Goal: Information Seeking & Learning: Check status

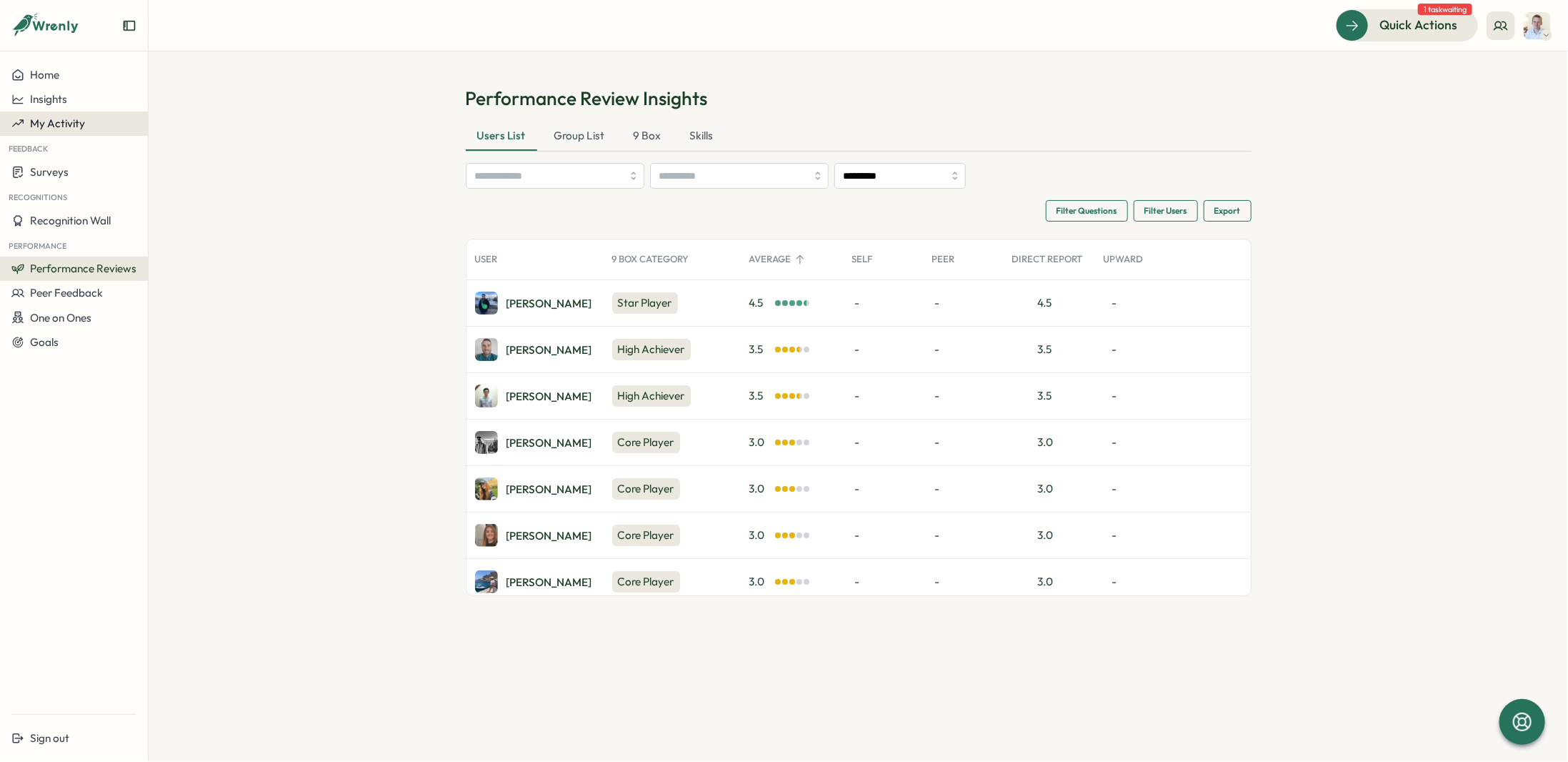
click at [57, 128] on span "My Activity" at bounding box center [57, 123] width 55 height 14
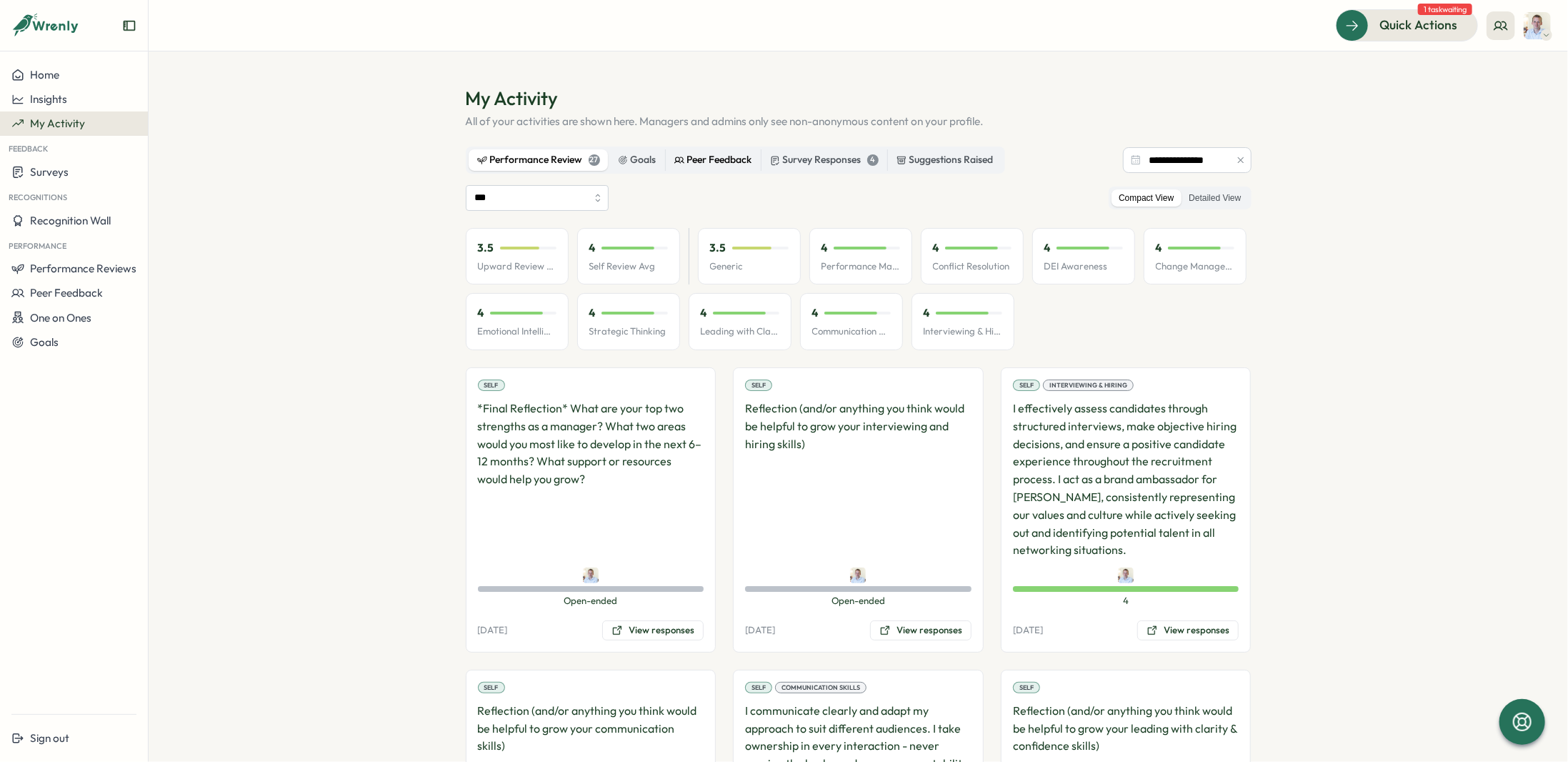
click at [700, 166] on div "Peer Feedback" at bounding box center [713, 159] width 78 height 15
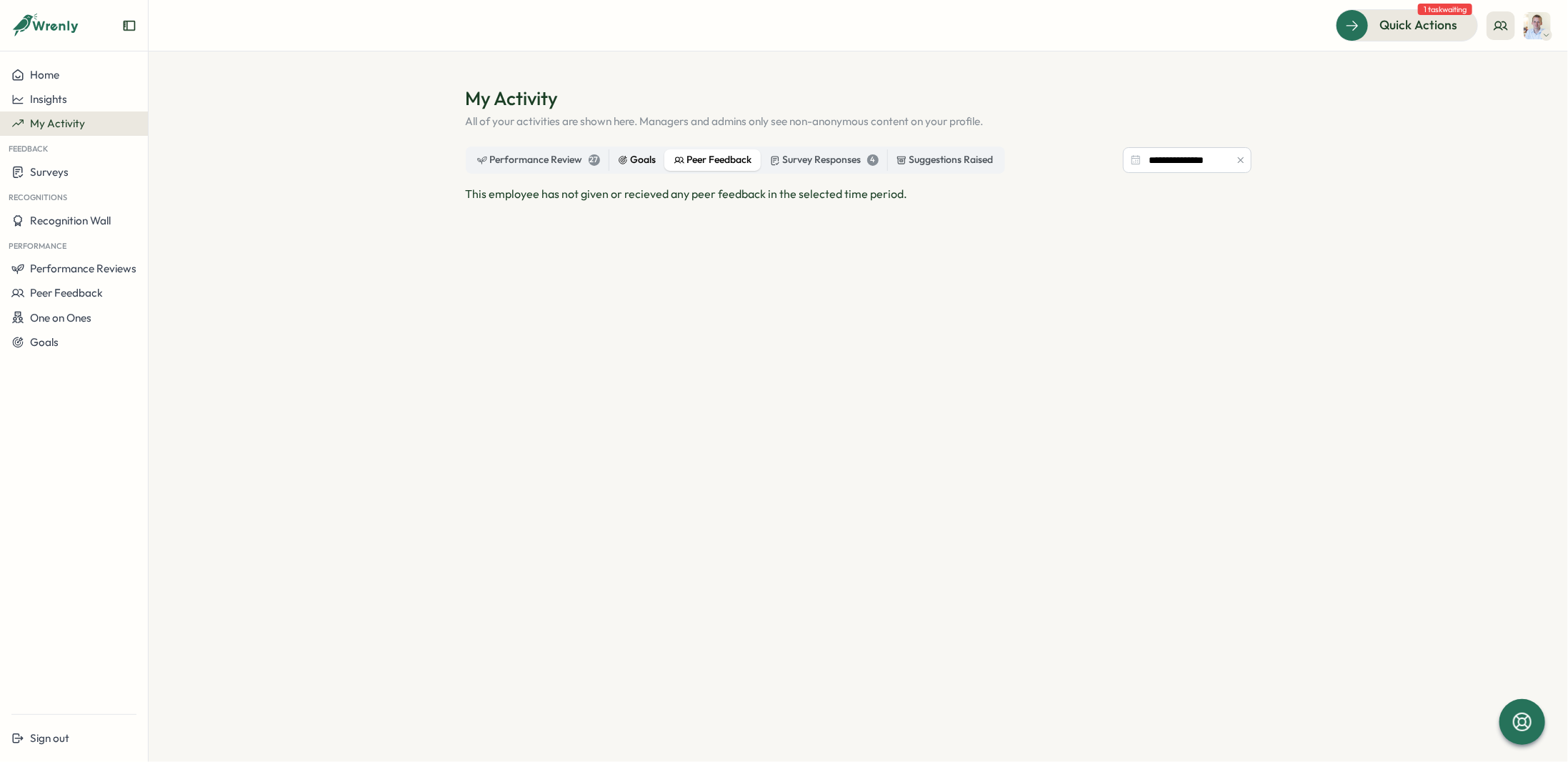
click at [658, 163] on label "Goals" at bounding box center [637, 160] width 56 height 22
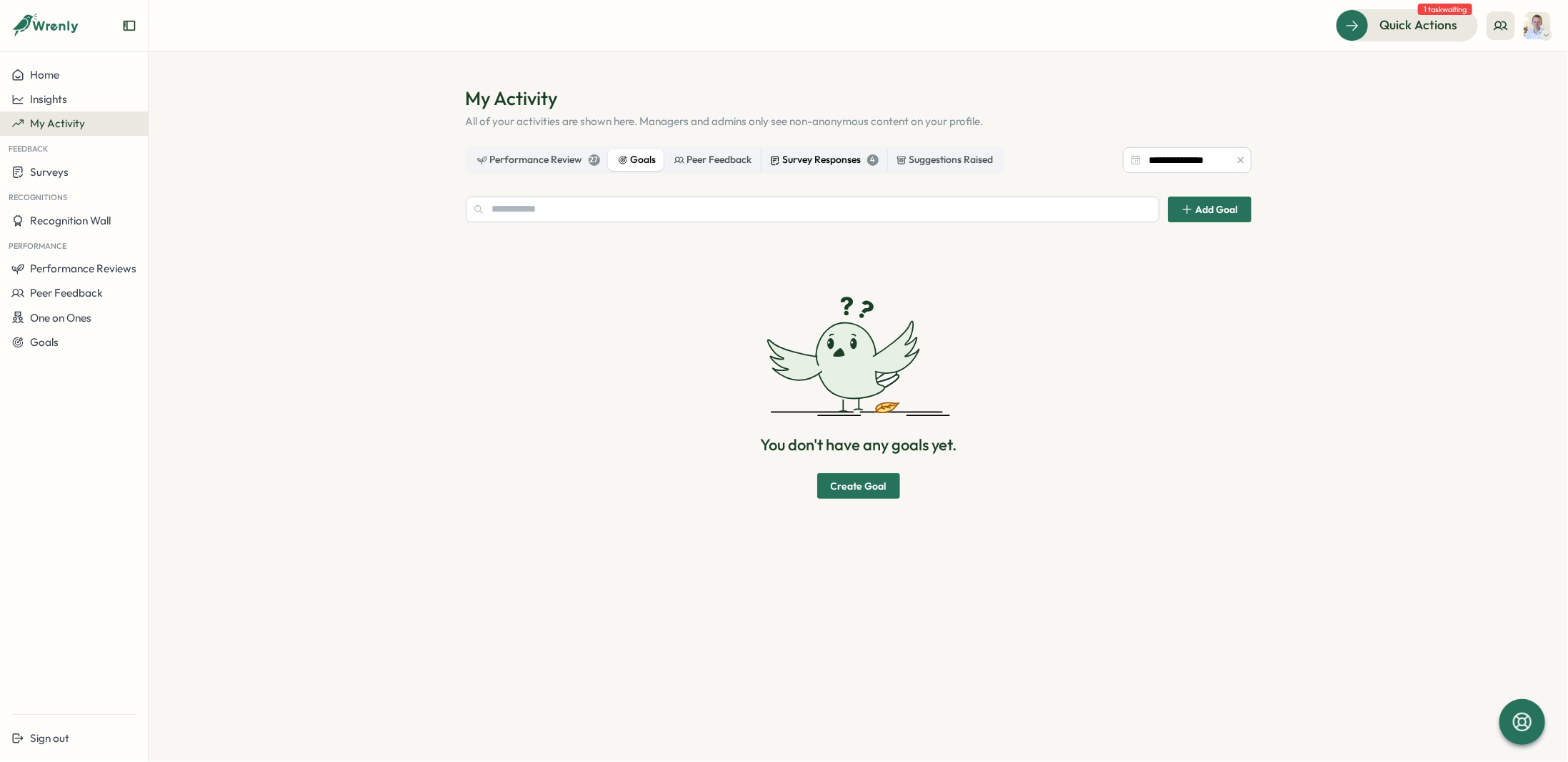
click at [776, 159] on icon at bounding box center [775, 160] width 10 height 11
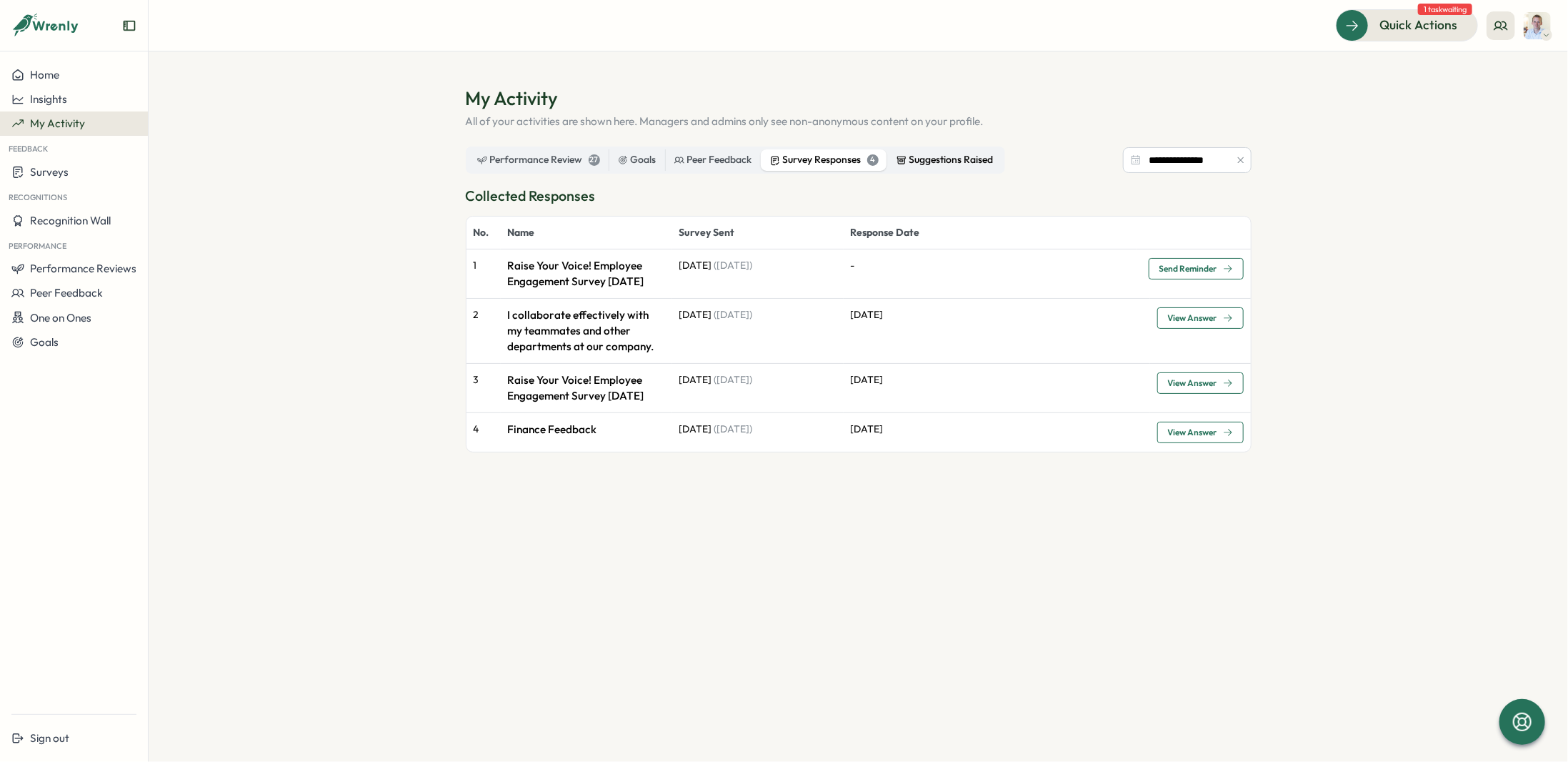
click at [923, 160] on div "Suggestions Raised" at bounding box center [945, 159] width 97 height 15
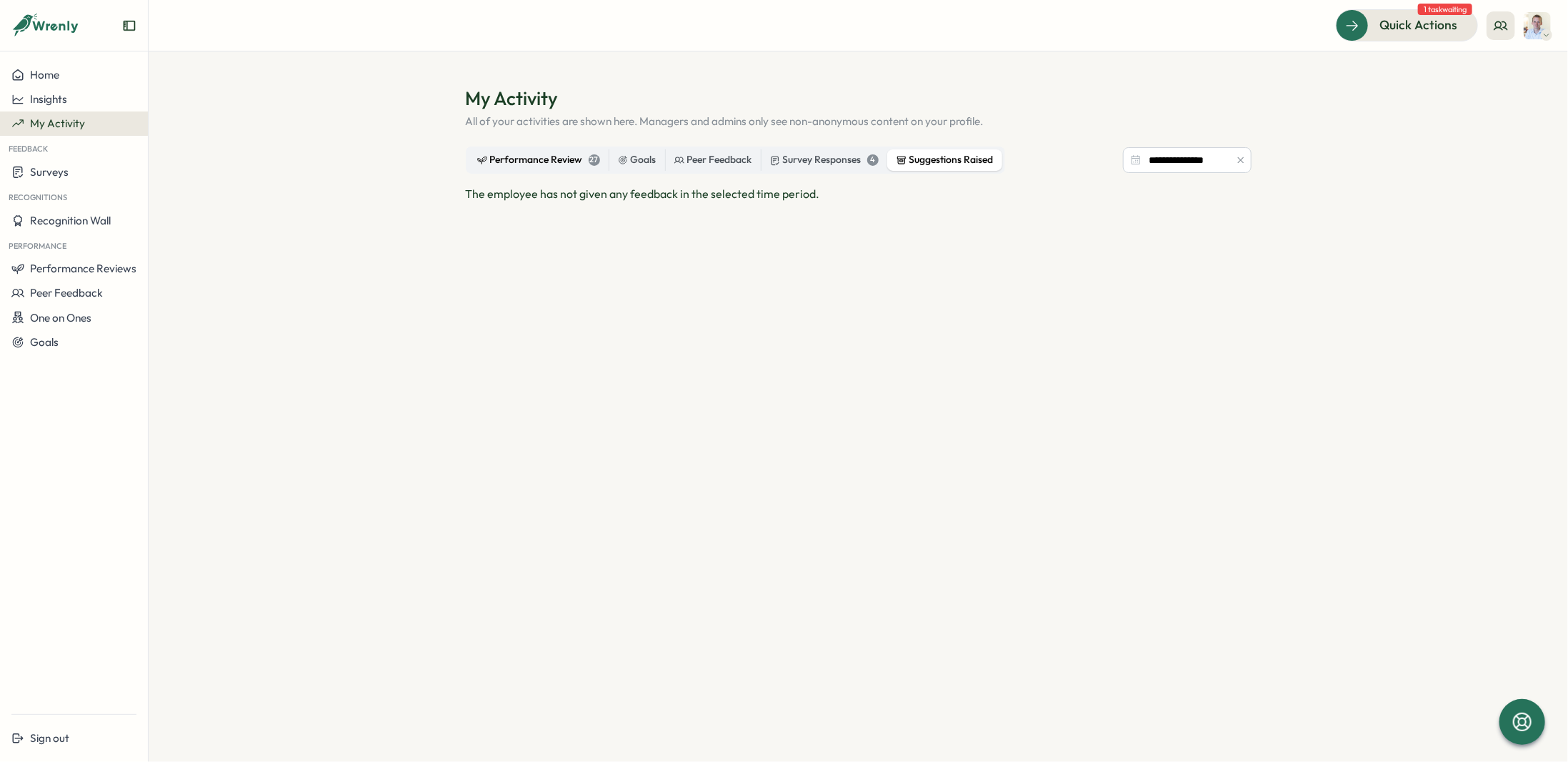
click at [574, 161] on div "Performance Review 27" at bounding box center [539, 159] width 123 height 15
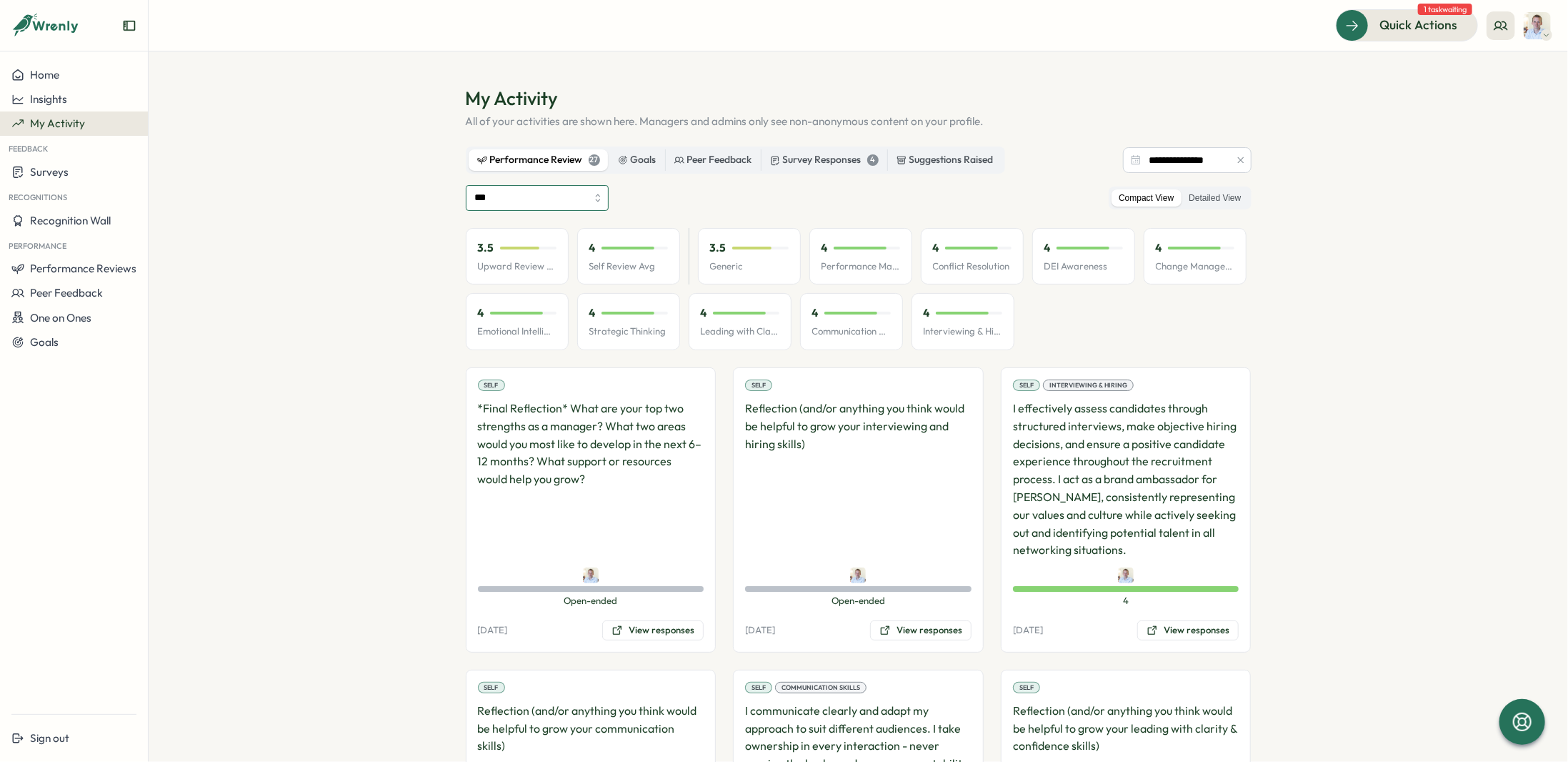
click at [547, 202] on input "***" at bounding box center [536, 198] width 143 height 26
type input "**********"
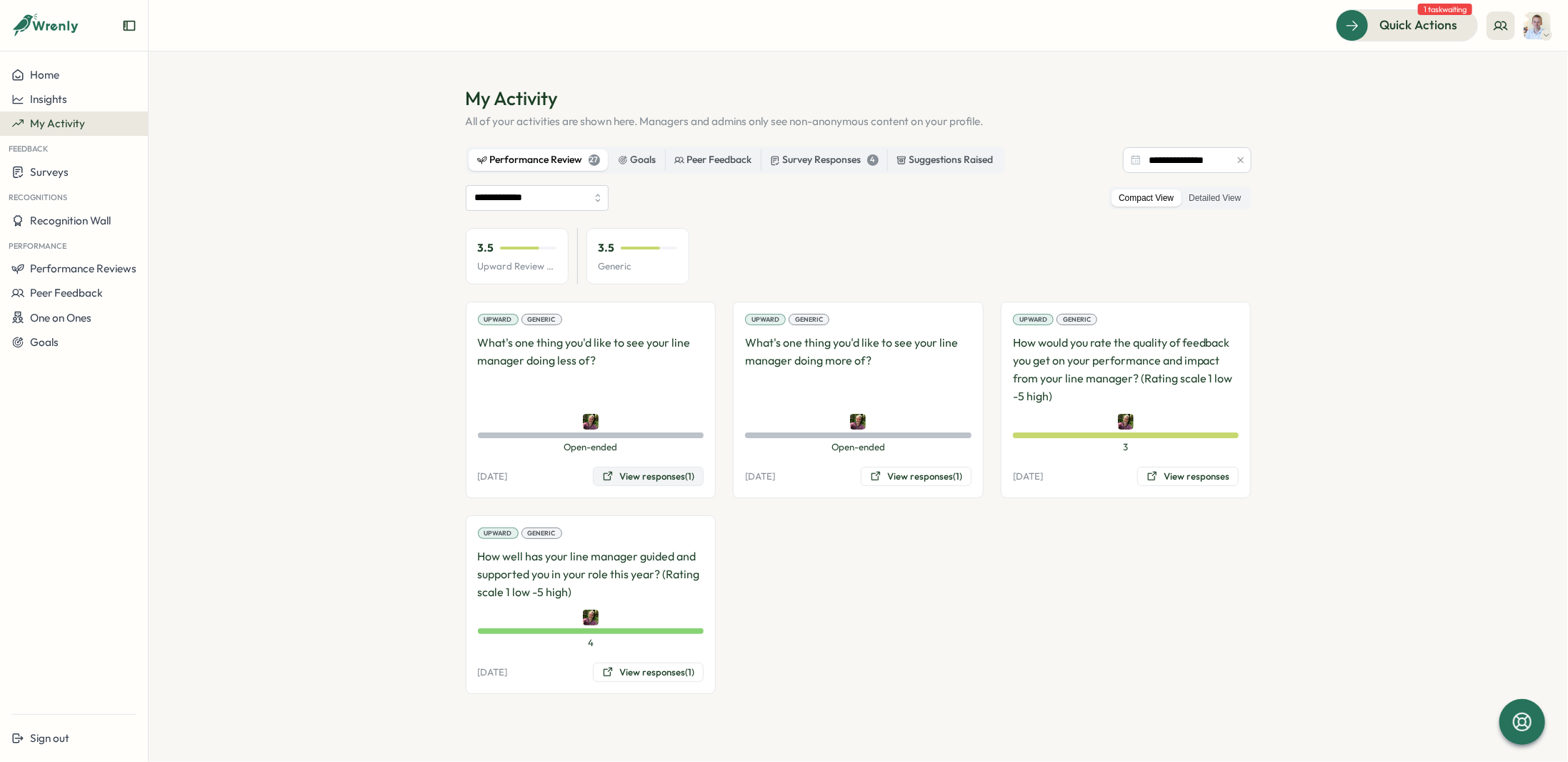
click at [628, 478] on button "View responses (1)" at bounding box center [648, 476] width 111 height 20
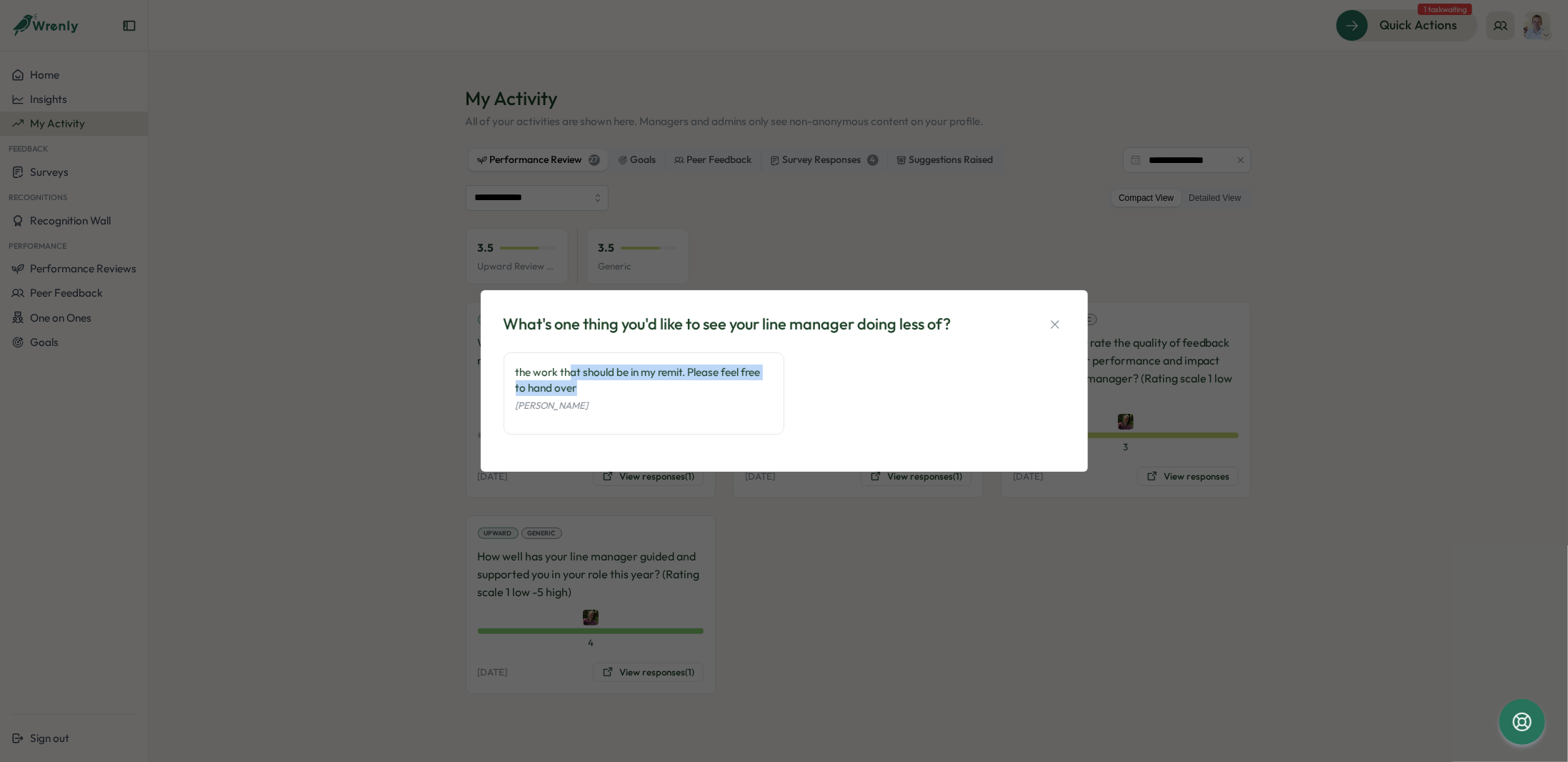
drag, startPoint x: 567, startPoint y: 372, endPoint x: 600, endPoint y: 385, distance: 35.5
click at [600, 385] on div "the work that should be in my remit. Please feel free to hand over" at bounding box center [643, 380] width 256 height 32
click at [601, 385] on div "the work that should be in my remit. Please feel free to hand over" at bounding box center [643, 380] width 256 height 32
drag, startPoint x: 593, startPoint y: 385, endPoint x: 533, endPoint y: 369, distance: 62.1
click at [533, 369] on div "the work that should be in my remit. Please feel free to hand over" at bounding box center [643, 380] width 256 height 32
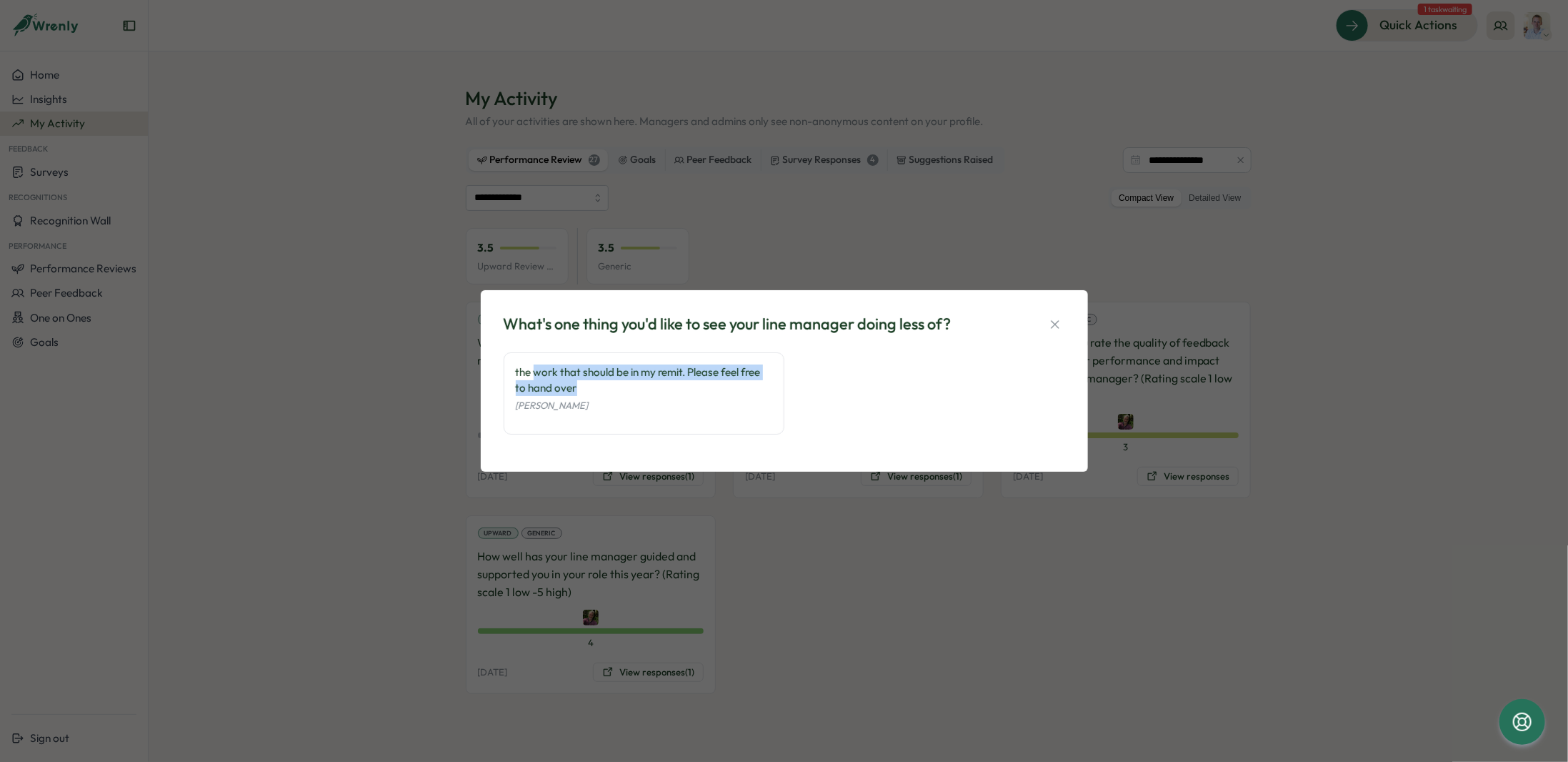
click at [594, 385] on div "the work that should be in my remit. Please feel free to hand over" at bounding box center [643, 380] width 256 height 32
click at [1057, 329] on icon "button" at bounding box center [1055, 325] width 15 height 15
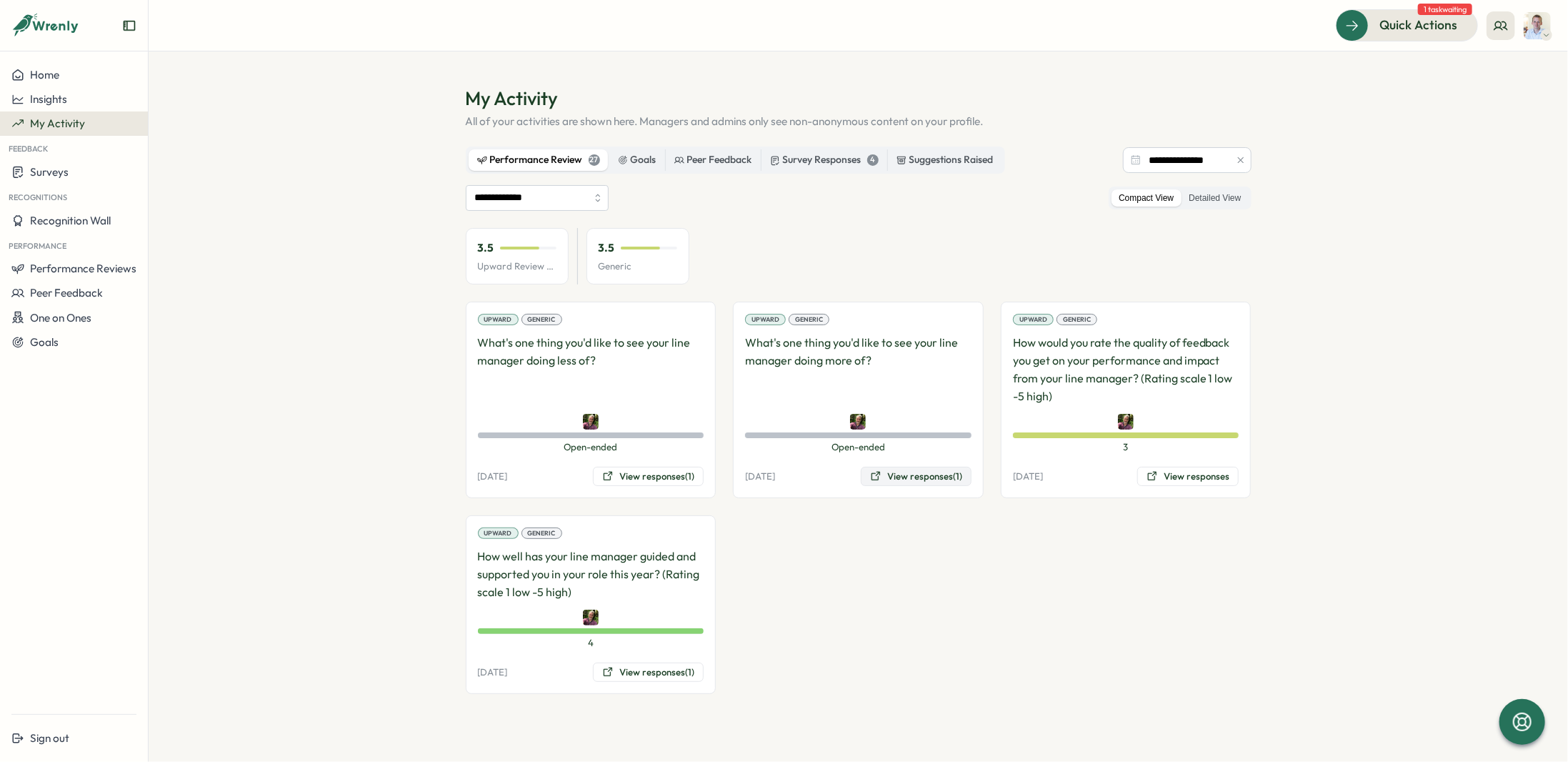
click at [903, 474] on button "View responses (1)" at bounding box center [915, 476] width 111 height 20
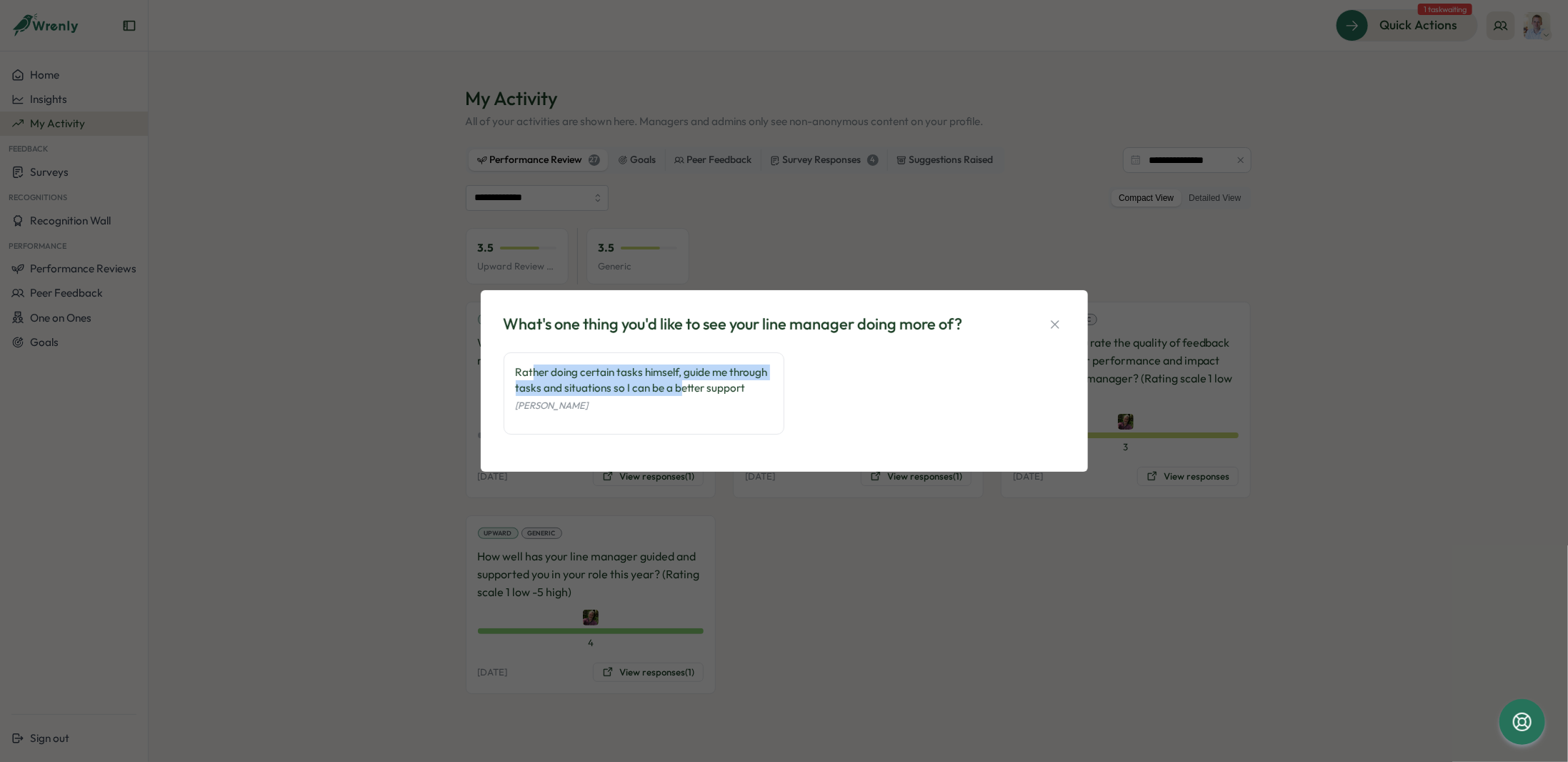
drag, startPoint x: 534, startPoint y: 373, endPoint x: 685, endPoint y: 386, distance: 151.6
click at [683, 385] on div "Rather doing certain tasks himself, guide me through tasks and situations so I …" at bounding box center [643, 380] width 256 height 32
click at [700, 389] on div "Rather doing certain tasks himself, guide me through tasks and situations so I …" at bounding box center [643, 380] width 256 height 32
drag, startPoint x: 749, startPoint y: 392, endPoint x: 497, endPoint y: 374, distance: 252.6
click at [498, 374] on div "What's one thing you'd like to see your line manager doing more of? Rather doin…" at bounding box center [784, 381] width 573 height 147
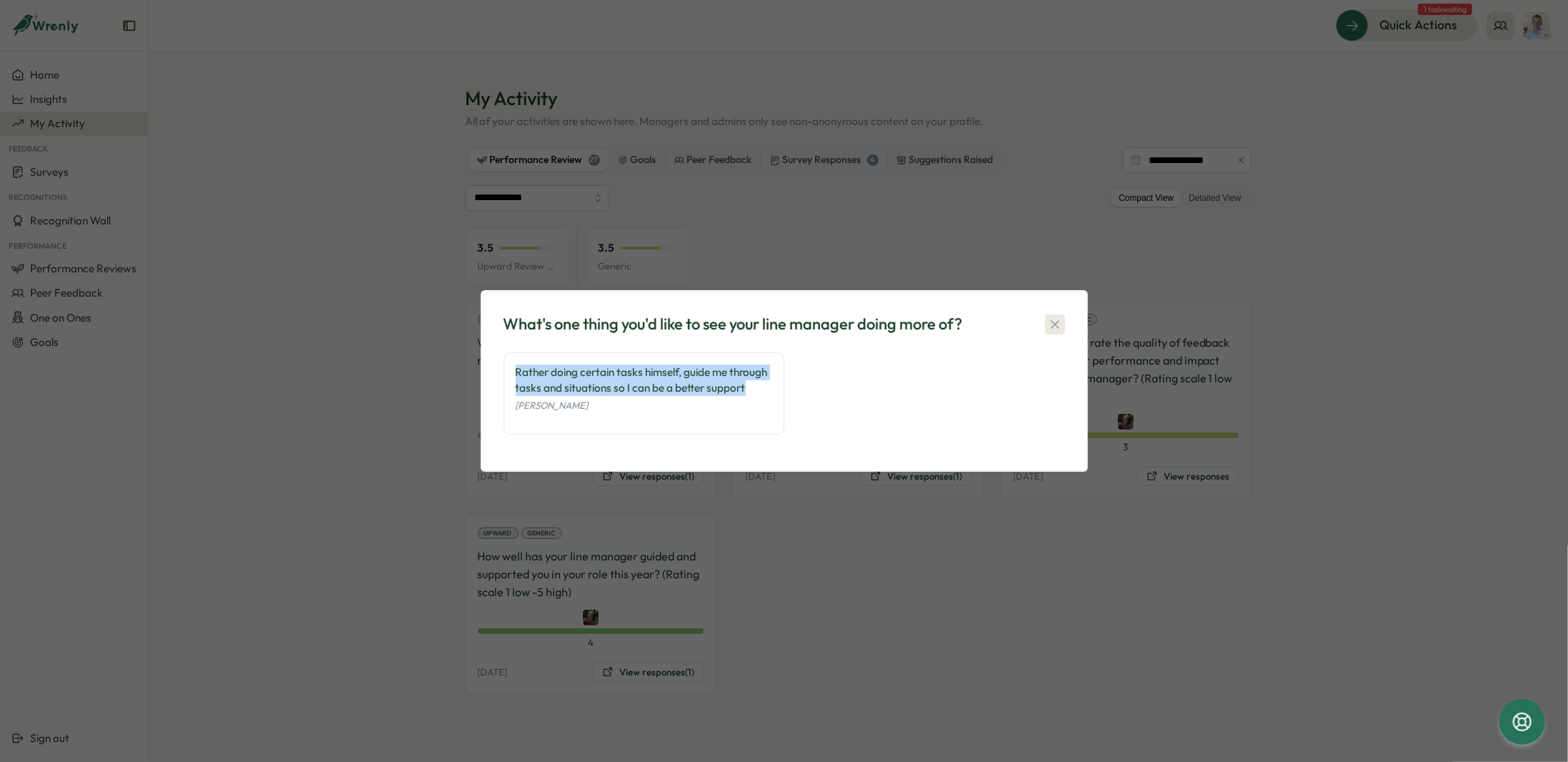
click at [1054, 321] on icon "button" at bounding box center [1055, 325] width 15 height 15
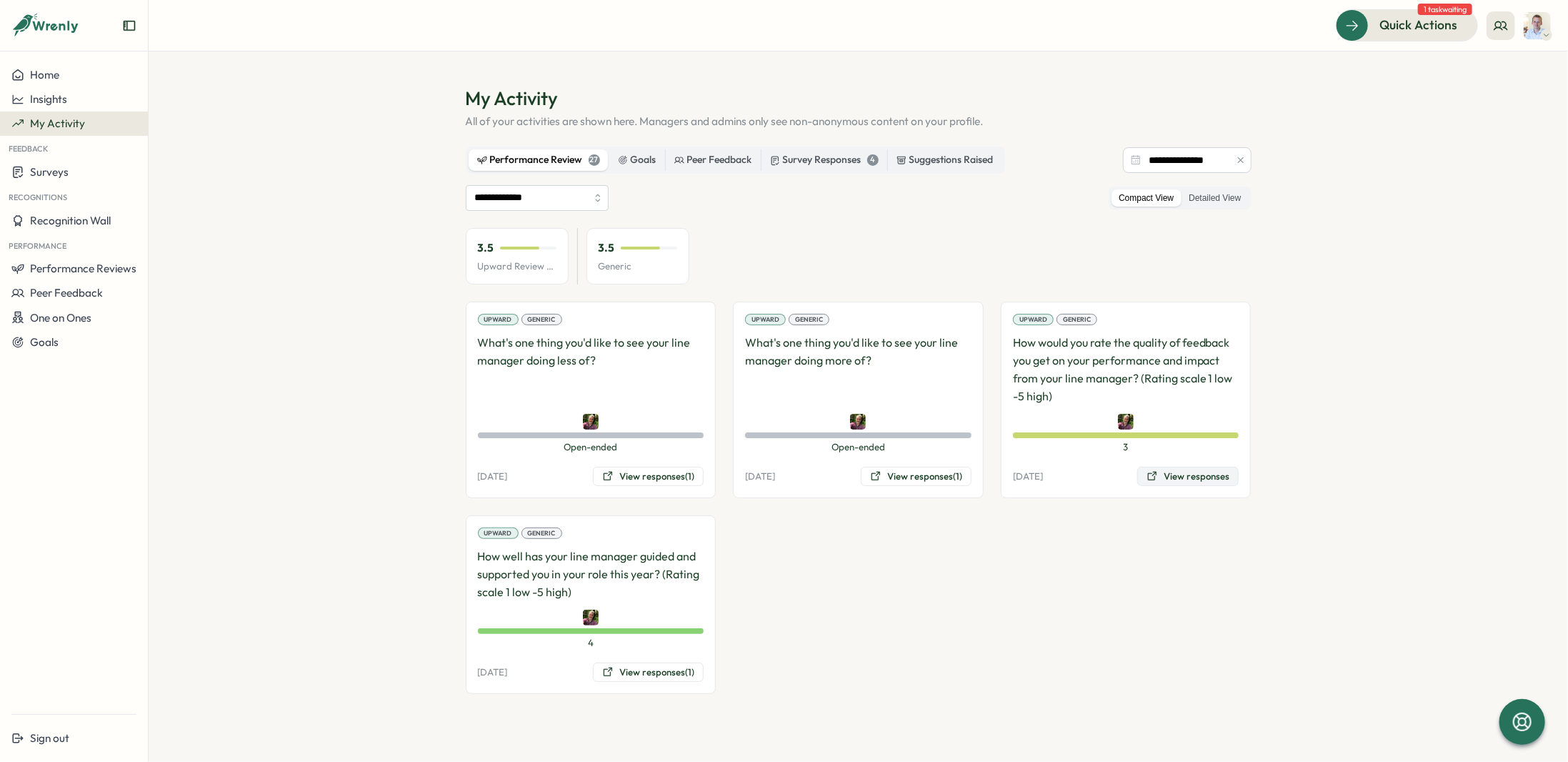
click at [1191, 475] on button "View responses" at bounding box center [1188, 476] width 102 height 20
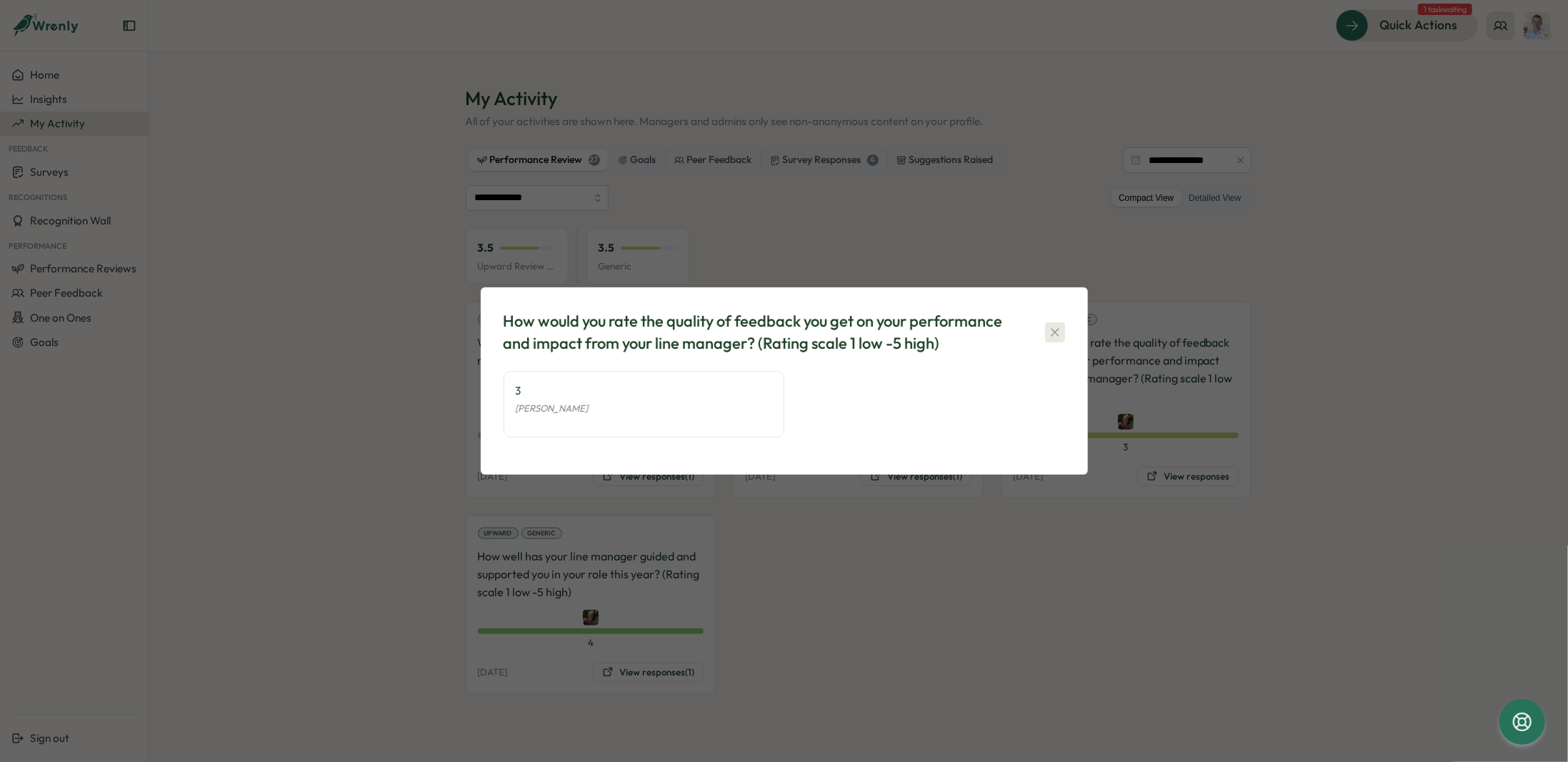
click at [1052, 330] on icon "button" at bounding box center [1055, 332] width 15 height 15
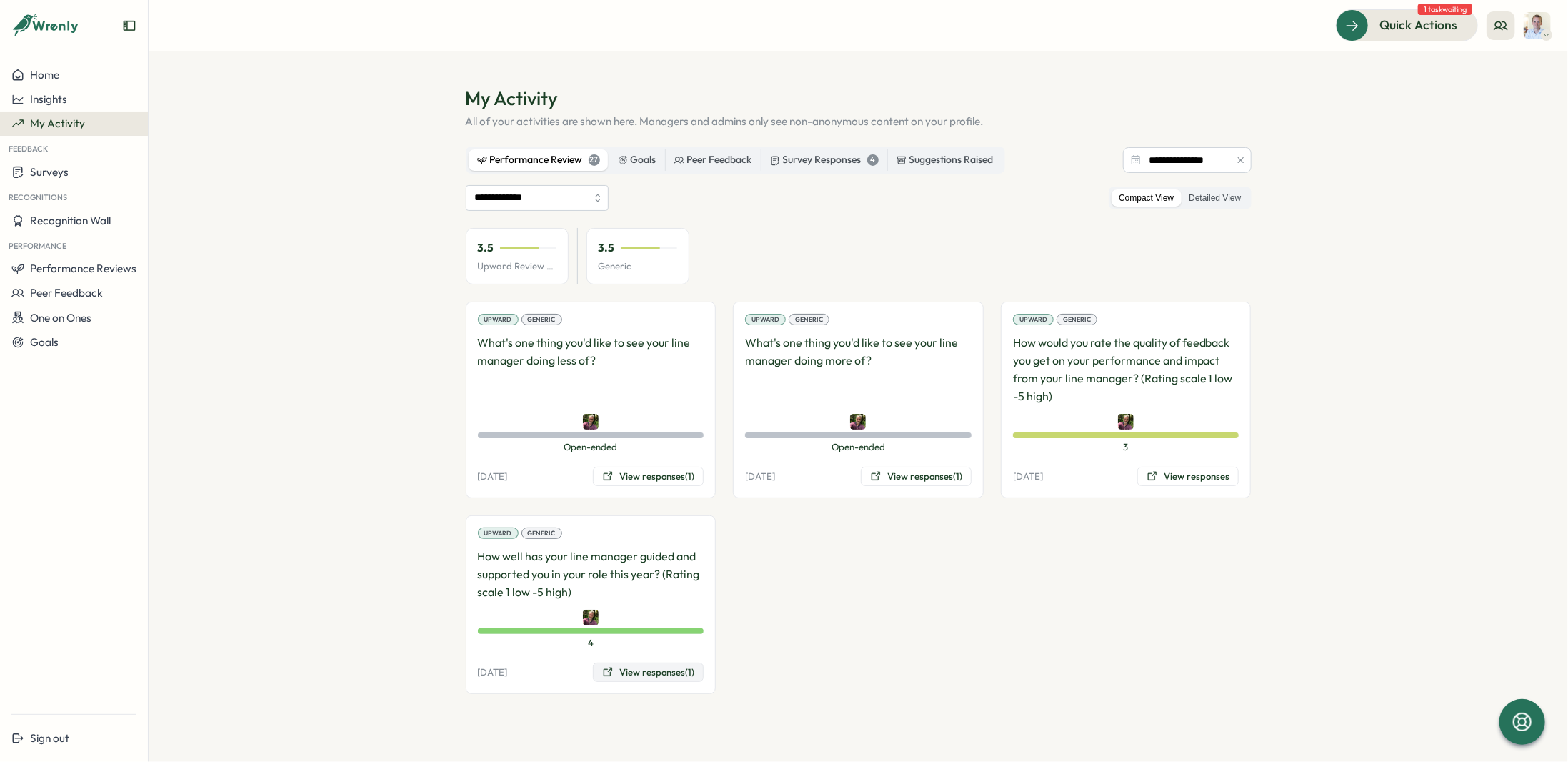
click at [646, 668] on button "View responses (1)" at bounding box center [648, 672] width 111 height 20
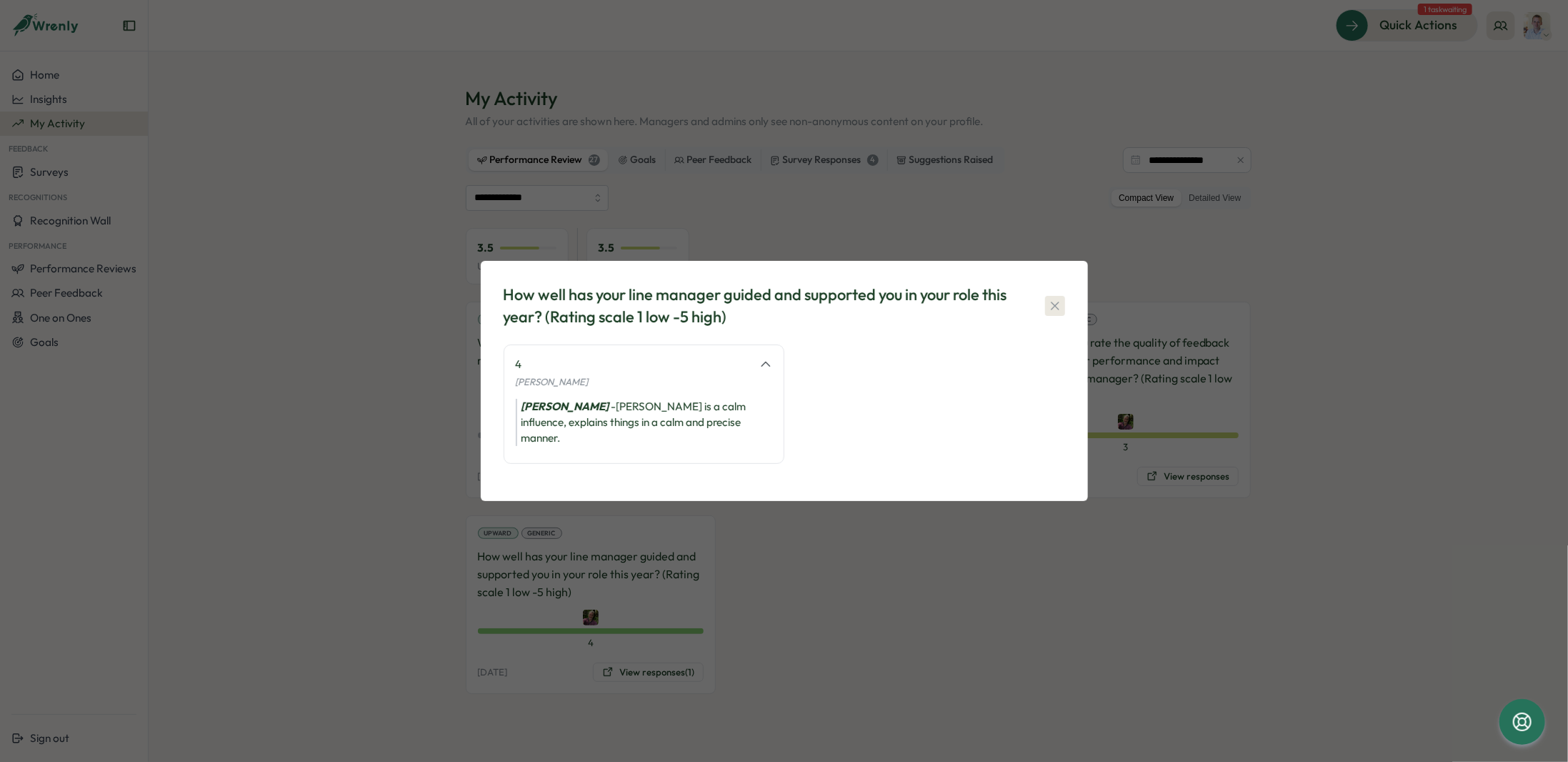
click at [1054, 308] on icon "button" at bounding box center [1055, 306] width 15 height 15
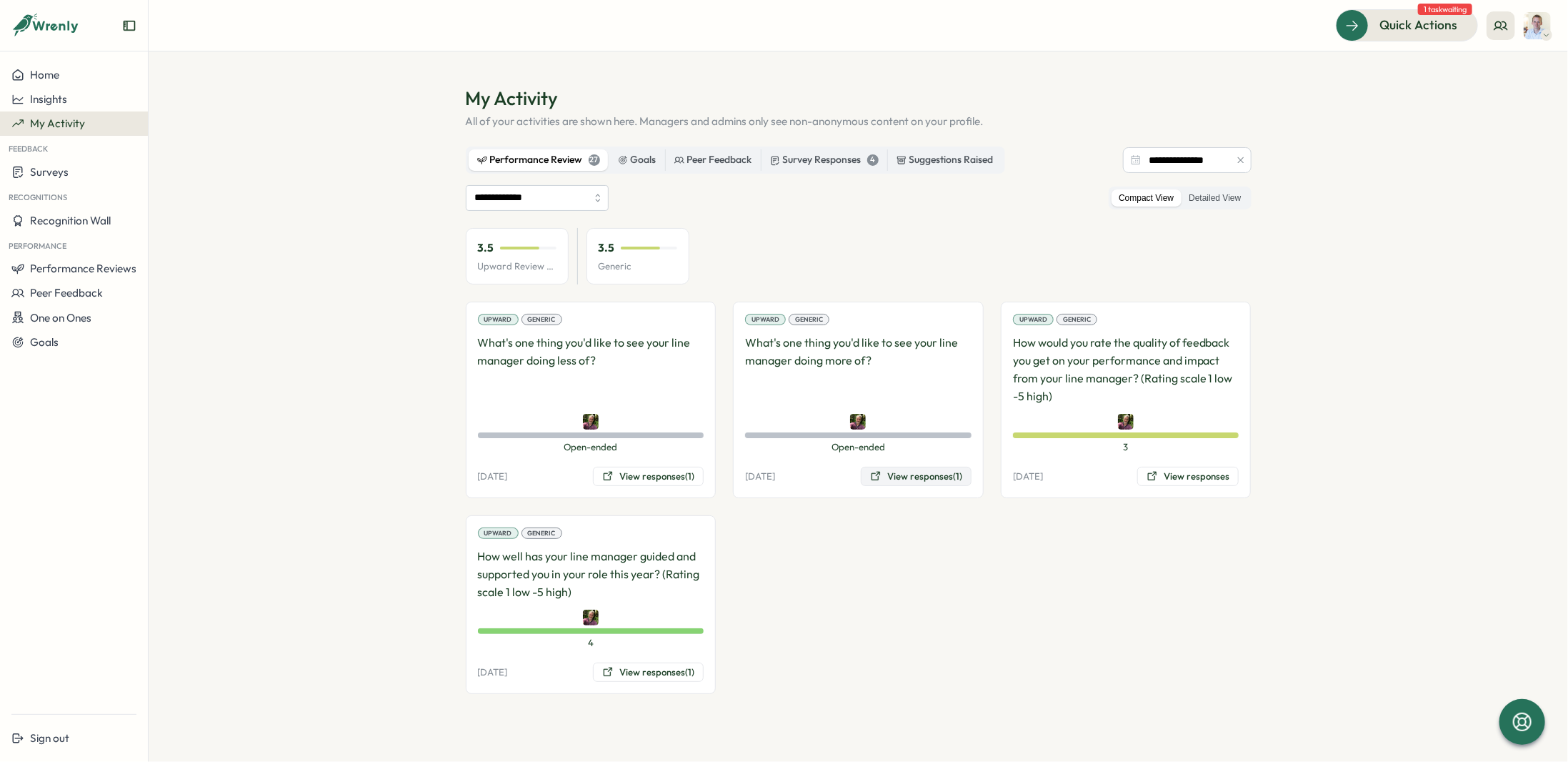
click at [906, 474] on button "View responses (1)" at bounding box center [915, 476] width 111 height 20
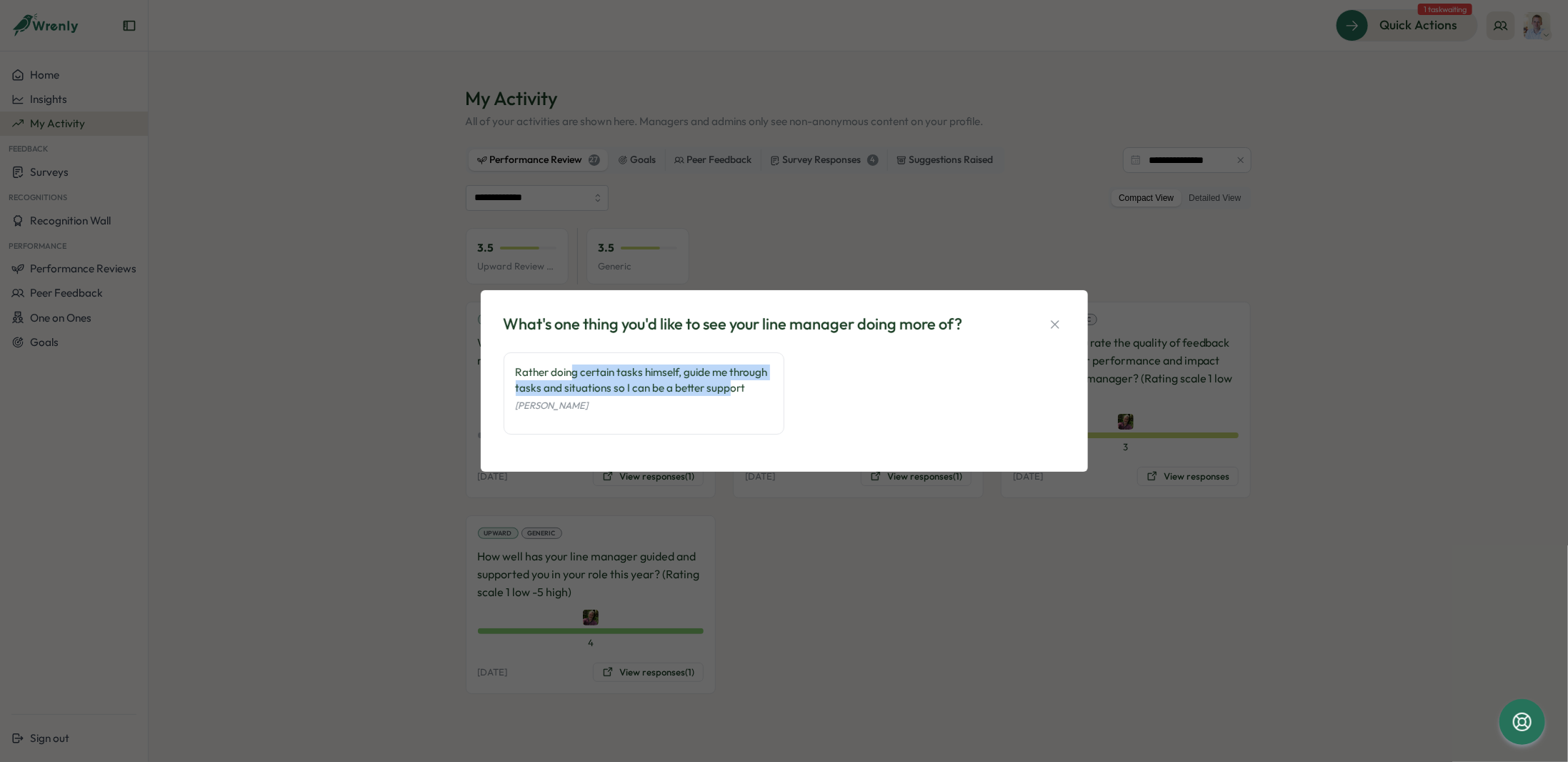
drag, startPoint x: 575, startPoint y: 373, endPoint x: 729, endPoint y: 389, distance: 154.8
click at [727, 389] on div "Rather doing certain tasks himself, guide me through tasks and situations so I …" at bounding box center [643, 380] width 256 height 32
click at [729, 389] on div "Rather doing certain tasks himself, guide me through tasks and situations so I …" at bounding box center [643, 380] width 256 height 32
click at [1064, 324] on div "What's one thing you'd like to see your line manager doing more of? Rather doin…" at bounding box center [784, 381] width 573 height 147
click at [1053, 330] on icon "button" at bounding box center [1055, 325] width 15 height 15
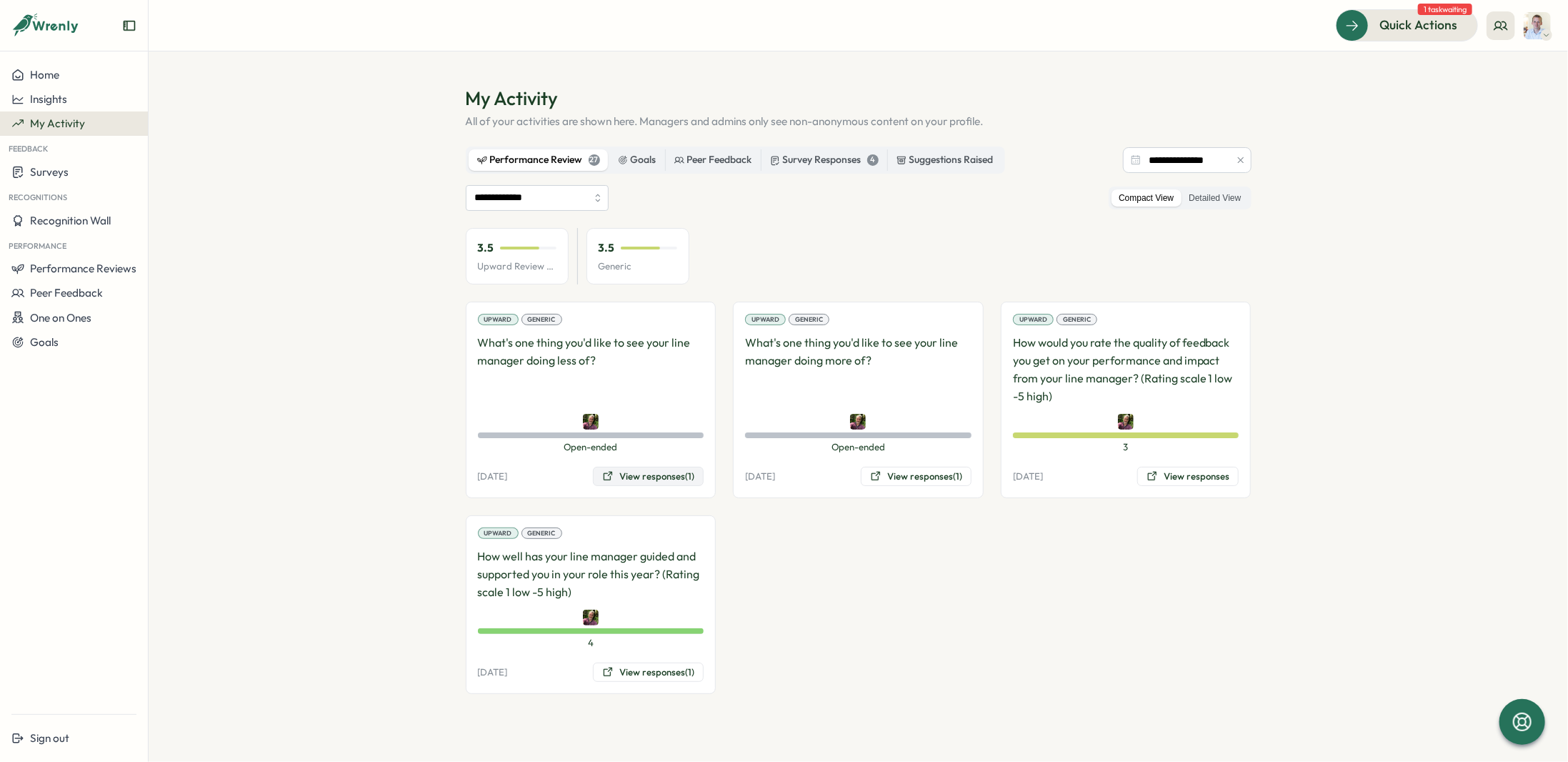
click at [680, 477] on button "View responses (1)" at bounding box center [648, 476] width 111 height 20
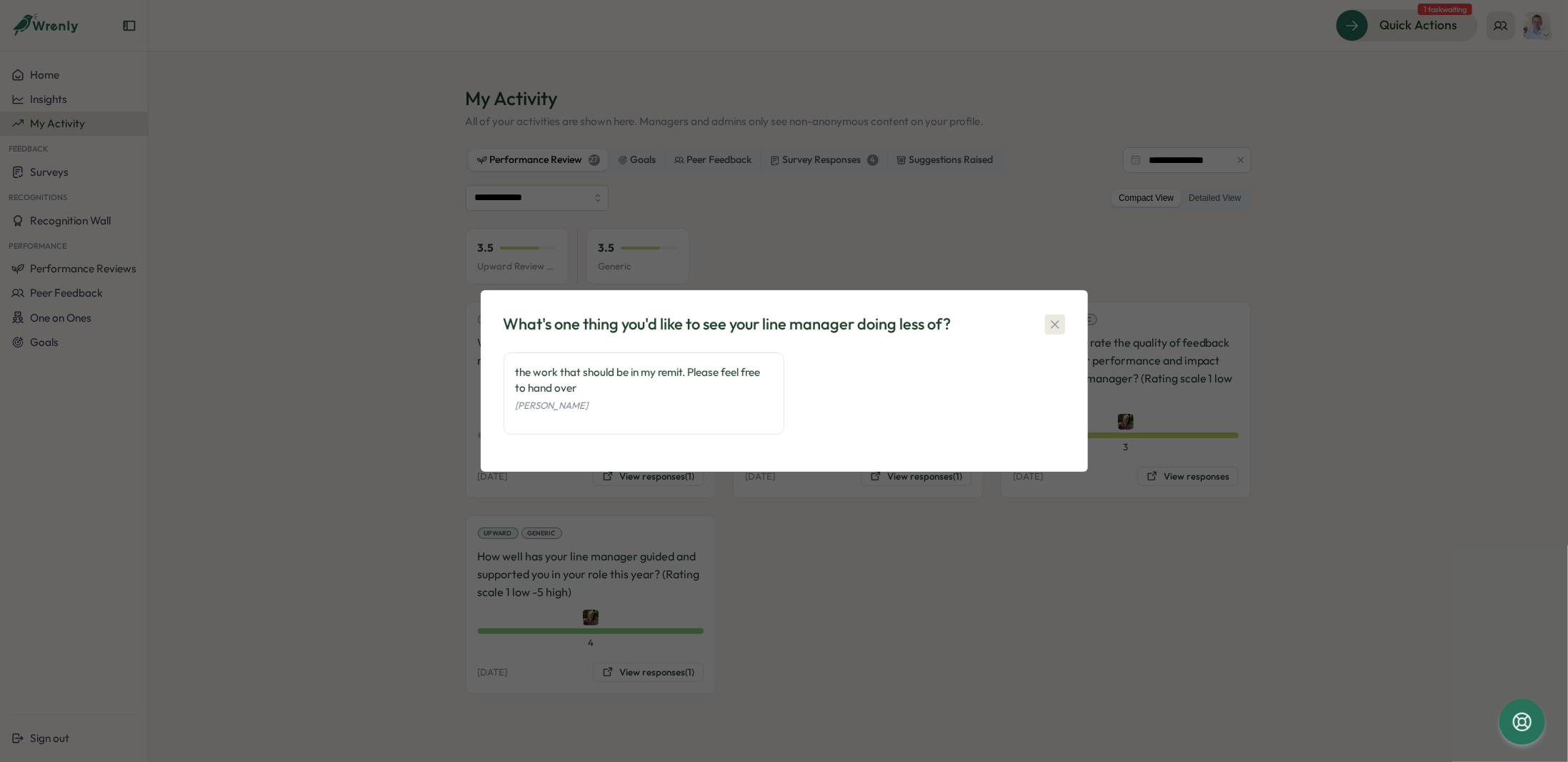
click at [1056, 325] on icon "button" at bounding box center [1055, 325] width 15 height 15
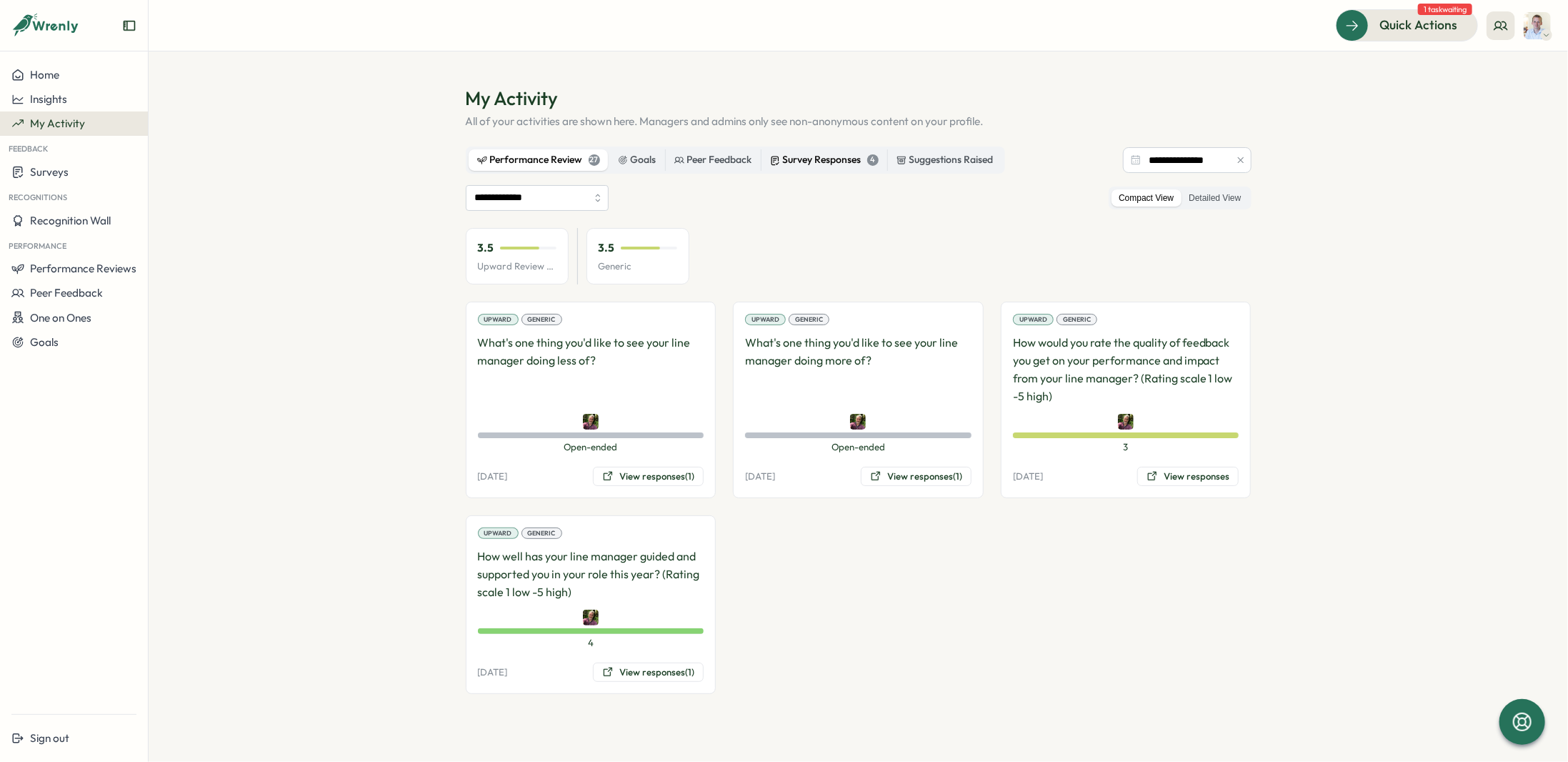
click at [803, 166] on div "Survey Responses 4" at bounding box center [824, 159] width 108 height 15
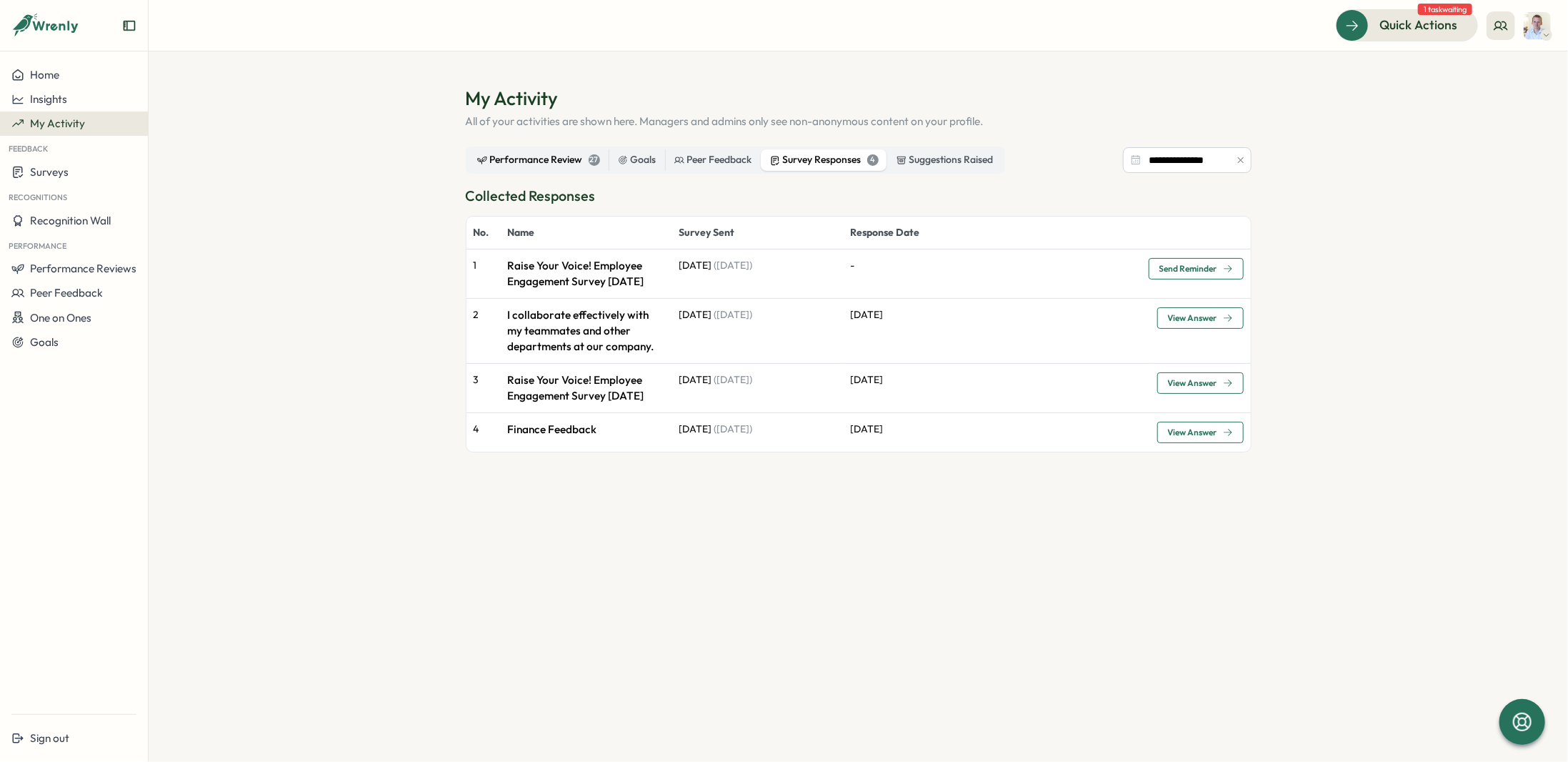
click at [521, 162] on div "Performance Review 27" at bounding box center [539, 159] width 123 height 15
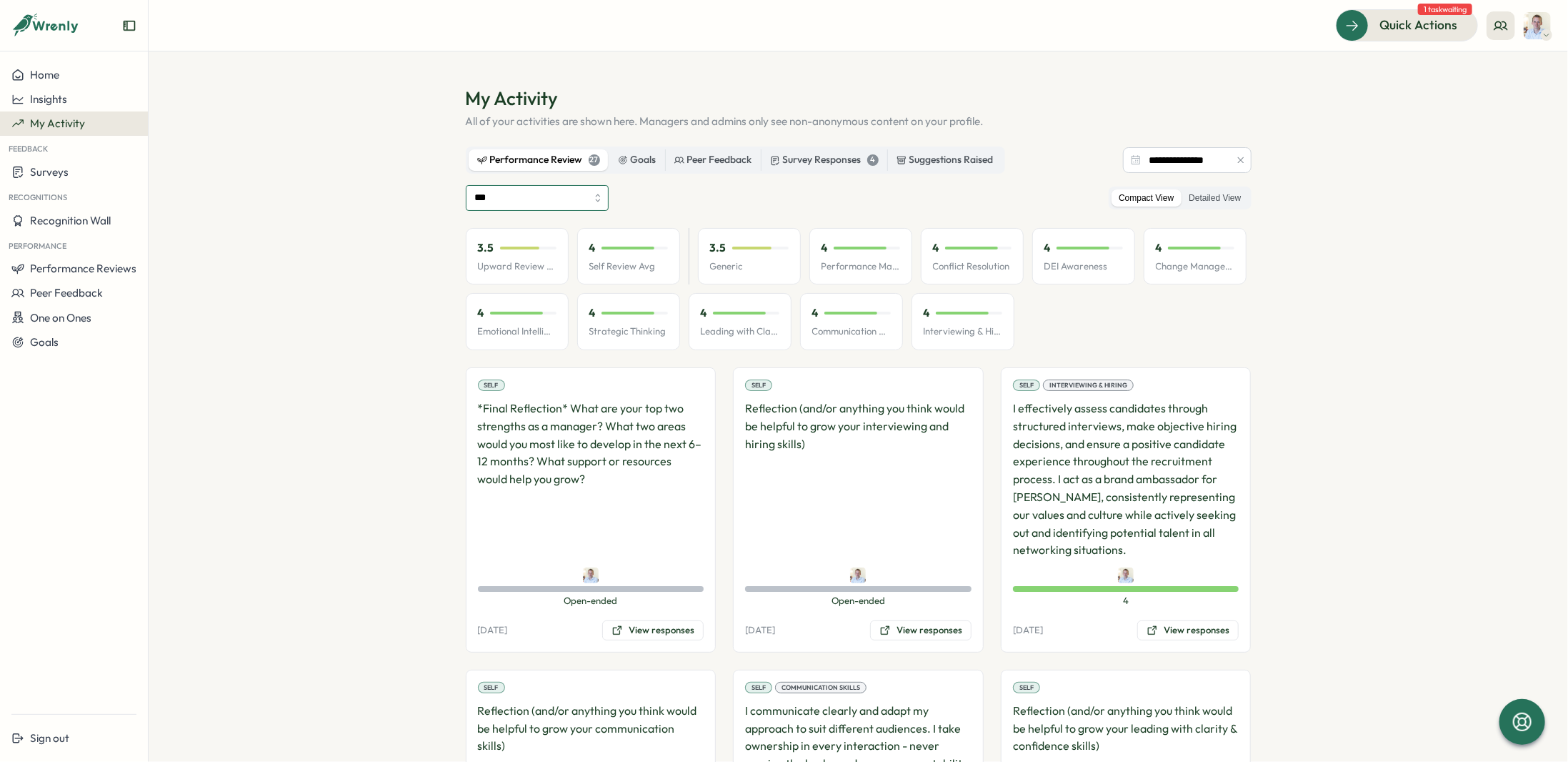
click at [533, 210] on input "***" at bounding box center [536, 198] width 143 height 26
type input "**********"
click at [537, 206] on input "**********" at bounding box center [536, 198] width 143 height 26
click at [1212, 195] on label "Detailed View" at bounding box center [1214, 198] width 66 height 18
